Goal: Task Accomplishment & Management: Manage account settings

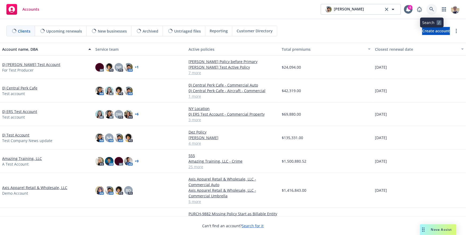
click at [433, 12] on link at bounding box center [432, 9] width 11 height 11
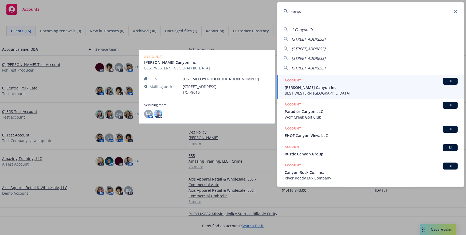
type input "canyan"
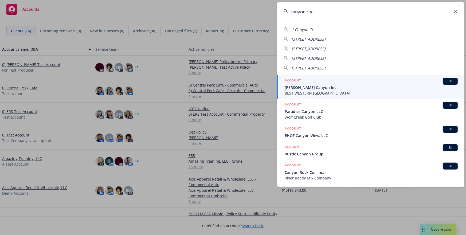
type input "canyon rock"
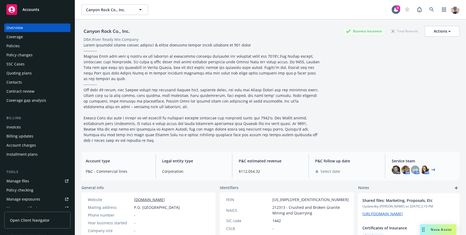
click at [32, 219] on span "Open Client Navigator" at bounding box center [30, 221] width 40 height 6
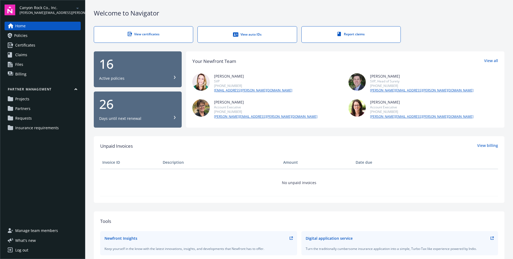
click at [35, 111] on link "Partners" at bounding box center [43, 108] width 76 height 9
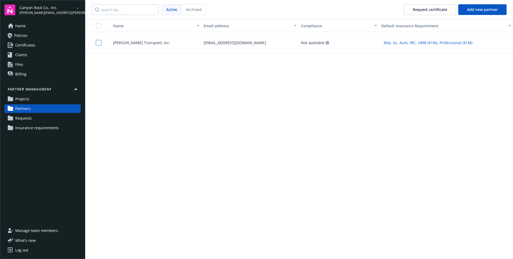
click at [97, 42] on input "checkbox" at bounding box center [98, 42] width 5 height 5
click at [238, 244] on button "Request certificate" at bounding box center [234, 246] width 52 height 11
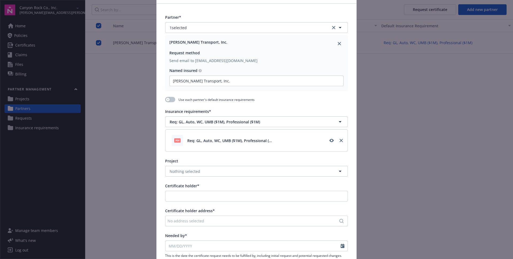
scroll to position [26, 0]
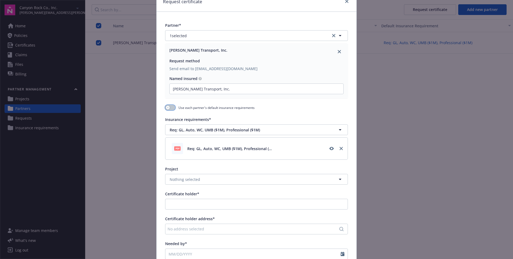
click at [173, 108] on button "button" at bounding box center [170, 107] width 10 height 5
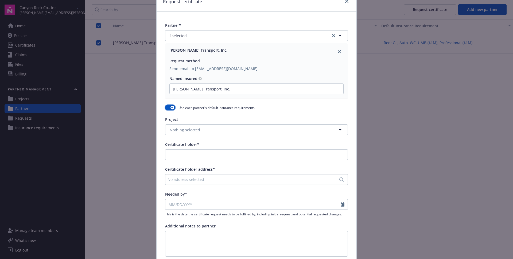
click at [173, 108] on div "button" at bounding box center [173, 108] width 4 height 4
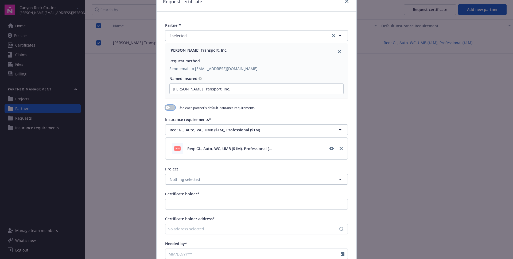
click at [175, 106] on button "button" at bounding box center [170, 107] width 10 height 5
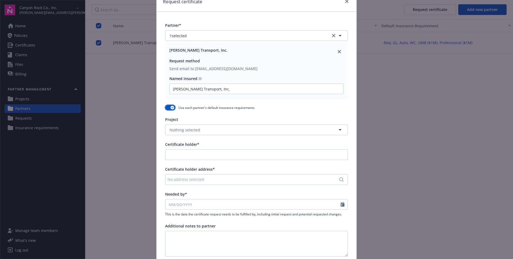
click at [175, 106] on button "button" at bounding box center [170, 107] width 10 height 5
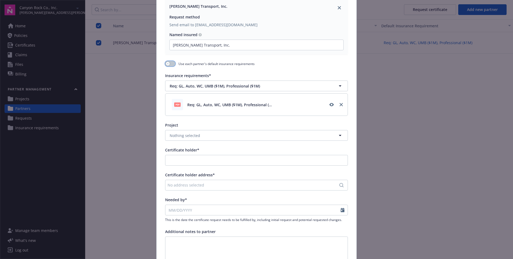
scroll to position [0, 0]
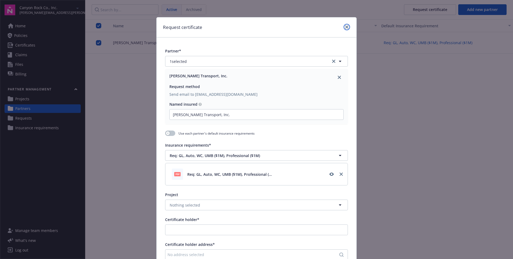
click at [346, 28] on icon "close" at bounding box center [346, 26] width 3 height 3
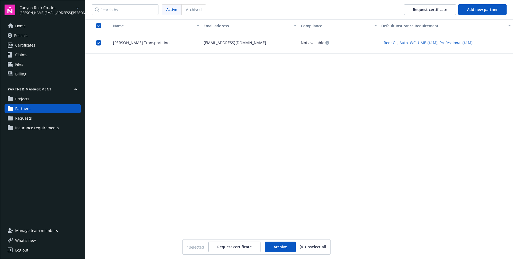
click at [219, 249] on button "Request certificate" at bounding box center [234, 246] width 52 height 11
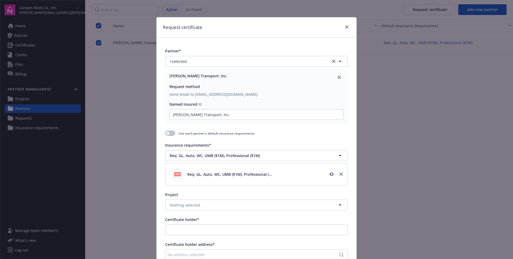
scroll to position [143, 0]
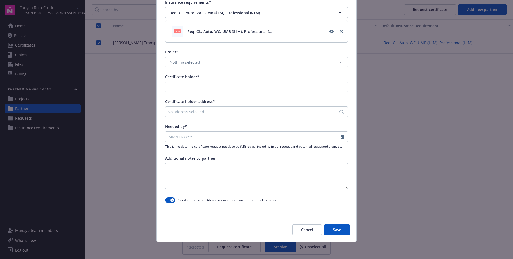
click at [304, 229] on button "Cancel" at bounding box center [307, 229] width 30 height 11
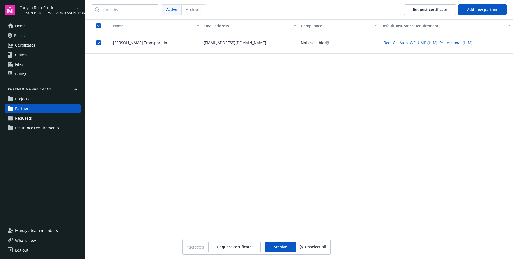
click at [312, 245] on button "Unselect all" at bounding box center [313, 246] width 26 height 11
click at [100, 45] on input "checkbox" at bounding box center [98, 42] width 5 height 5
click at [227, 245] on button "Request certificate" at bounding box center [234, 246] width 52 height 11
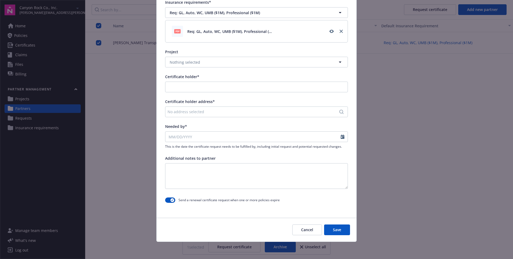
click at [303, 228] on button "Cancel" at bounding box center [307, 229] width 30 height 11
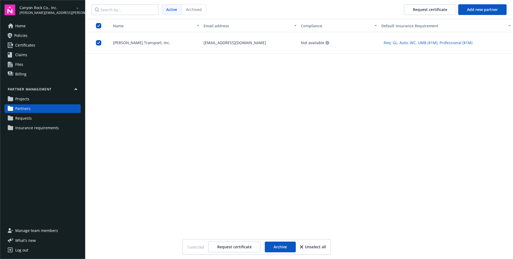
click at [391, 131] on div "Name Email address Compliance Default Insurance Requirement Chavez Transport, I…" at bounding box center [299, 138] width 428 height 239
click at [236, 242] on button "Request certificate" at bounding box center [234, 246] width 52 height 11
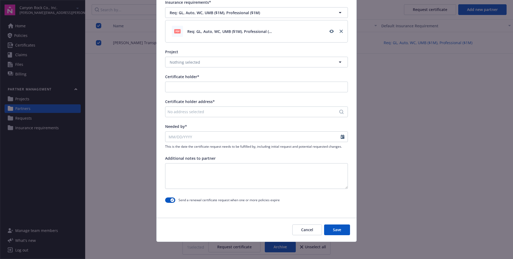
click at [205, 113] on div "No address selected" at bounding box center [254, 112] width 173 height 6
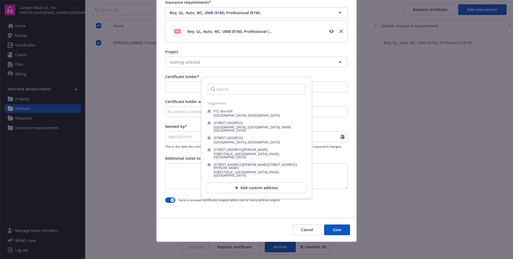
click at [187, 101] on span "Certificate holder address*" at bounding box center [190, 101] width 50 height 5
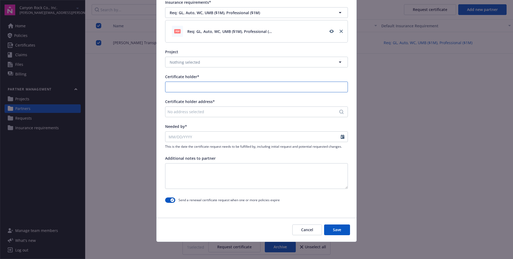
click at [198, 87] on input "Certificate holder*" at bounding box center [256, 87] width 182 height 10
click at [204, 76] on div "Certificate holder*" at bounding box center [256, 77] width 183 height 6
click at [208, 63] on button "Nothing selected" at bounding box center [256, 62] width 183 height 11
click at [218, 48] on div "Partner* 1 selected Chavez Transport, Inc. Request method Send email to dvara@c…" at bounding box center [257, 55] width 200 height 320
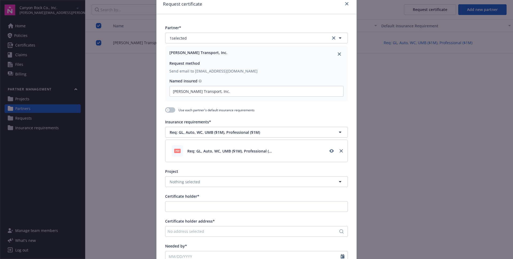
scroll to position [0, 0]
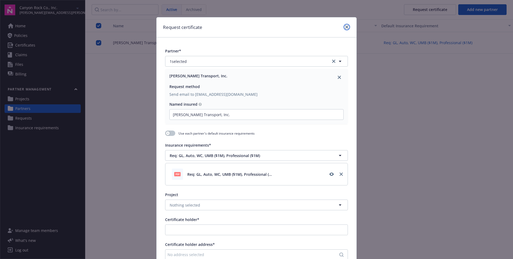
click at [347, 26] on icon "close" at bounding box center [346, 26] width 3 height 3
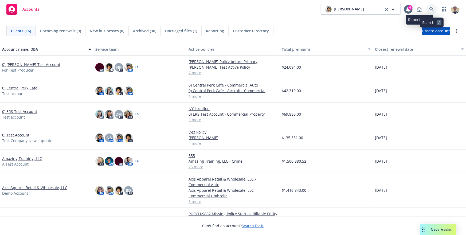
click at [429, 10] on link at bounding box center [432, 9] width 11 height 11
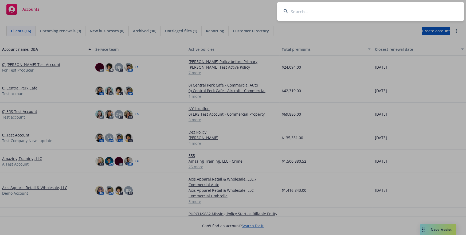
click at [362, 11] on input at bounding box center [370, 11] width 187 height 19
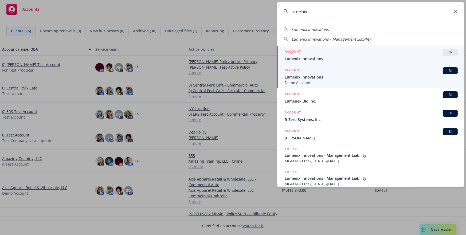
type input "lumenix"
click at [334, 71] on div "ACCOUNT BI" at bounding box center [371, 70] width 173 height 7
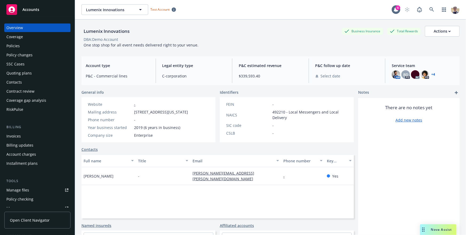
click at [33, 223] on span "Open Client Navigator" at bounding box center [30, 221] width 40 height 6
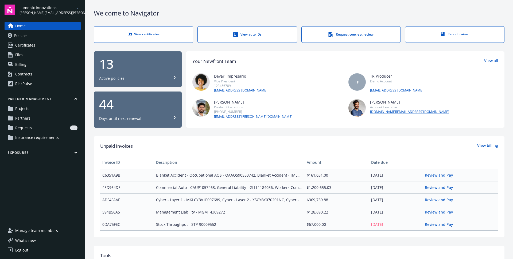
click at [32, 118] on link "Partners" at bounding box center [43, 118] width 76 height 9
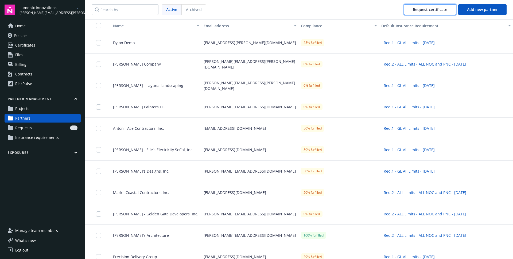
click at [438, 13] on div "Request certificate" at bounding box center [430, 10] width 34 height 10
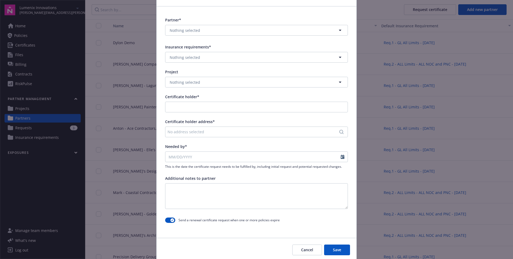
scroll to position [51, 0]
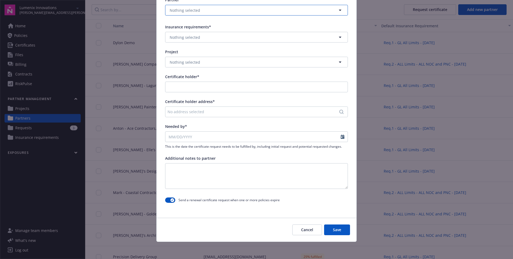
click at [266, 10] on button "Nothing selected" at bounding box center [256, 10] width 183 height 11
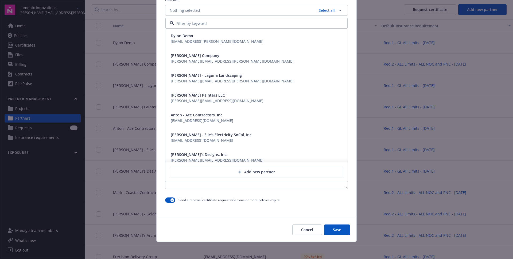
click at [234, 62] on div "Joe Siding Company joe.luo@newfront.com" at bounding box center [257, 58] width 176 height 13
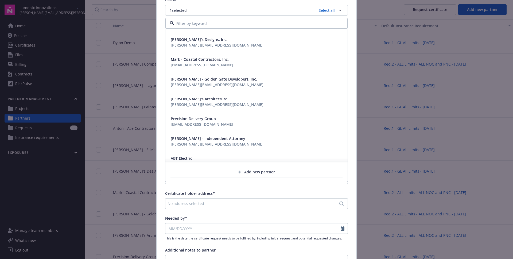
scroll to position [127, 0]
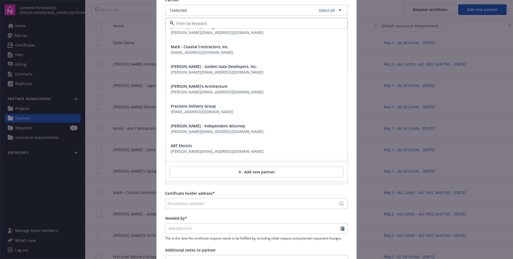
click at [279, 184] on div "Partner* 1 selected Select all Cameron - Elle's Electricity SoCal, Inc. cameron…" at bounding box center [257, 146] width 200 height 320
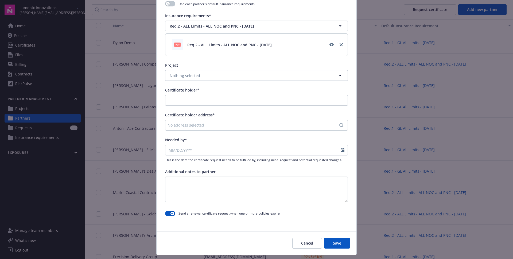
scroll to position [143, 0]
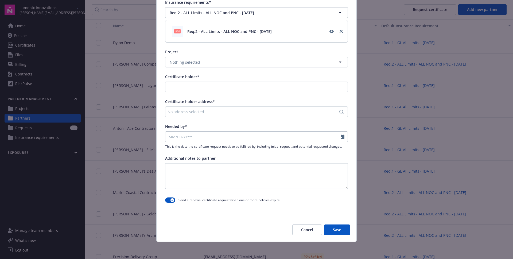
click at [332, 227] on button "Save" at bounding box center [337, 229] width 26 height 11
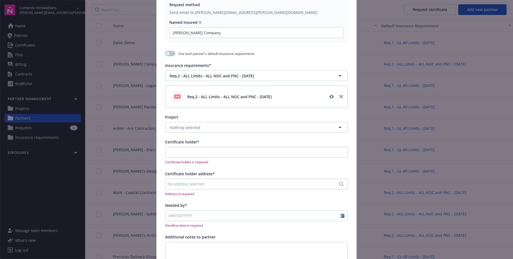
scroll to position [160, 0]
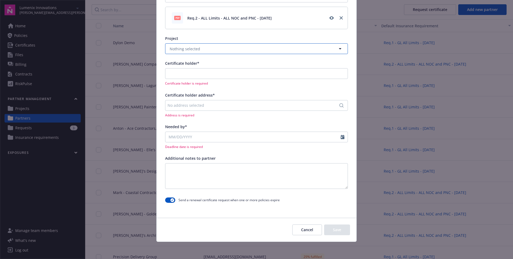
click at [284, 48] on button "Nothing selected" at bounding box center [256, 48] width 183 height 11
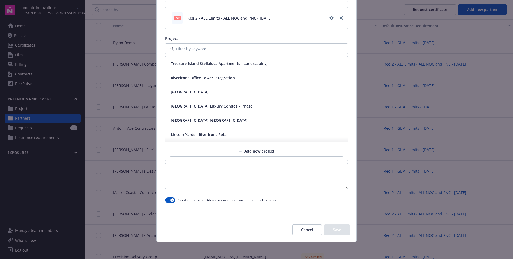
click at [294, 41] on div "Project" at bounding box center [256, 39] width 183 height 6
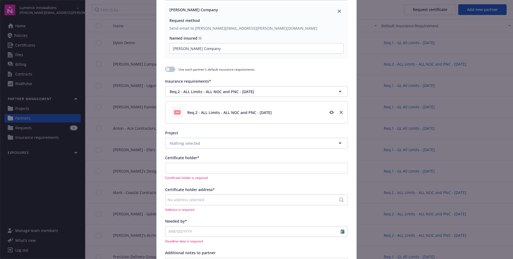
scroll to position [29, 0]
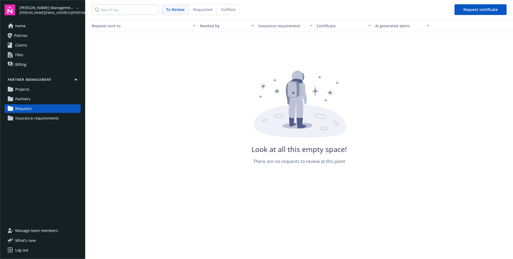
click at [206, 8] on span "Requested" at bounding box center [202, 10] width 19 height 6
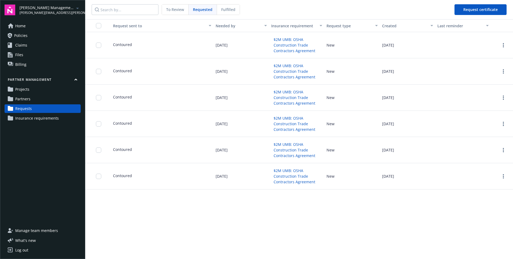
click at [228, 10] on span "Fulfilled" at bounding box center [228, 10] width 14 height 6
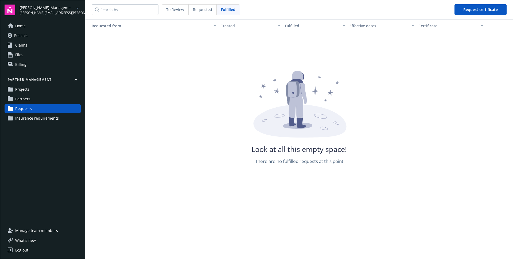
click at [26, 100] on span "Partners" at bounding box center [22, 99] width 15 height 9
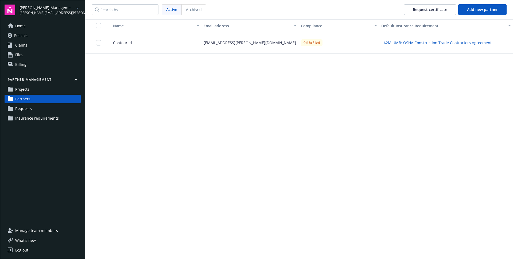
click at [138, 42] on div "Contoured" at bounding box center [154, 42] width 95 height 21
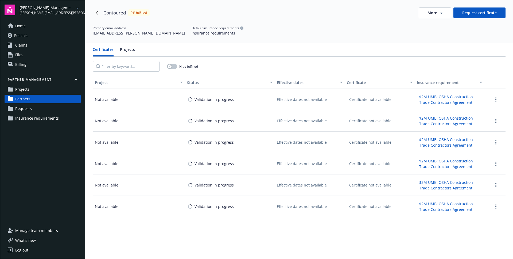
click at [263, 54] on div "Certificates Projects" at bounding box center [299, 52] width 413 height 10
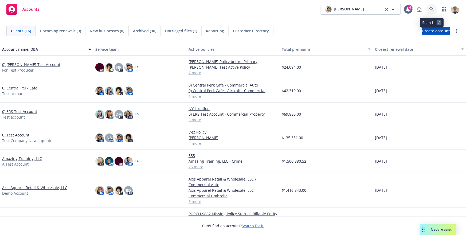
click at [431, 6] on link at bounding box center [432, 9] width 11 height 11
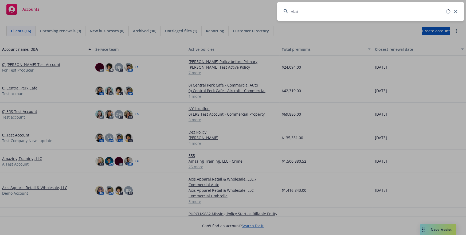
type input "plaid"
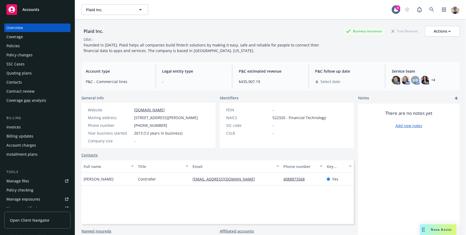
click at [138, 98] on div "General info" at bounding box center [149, 98] width 134 height 6
